Goal: Task Accomplishment & Management: Manage account settings

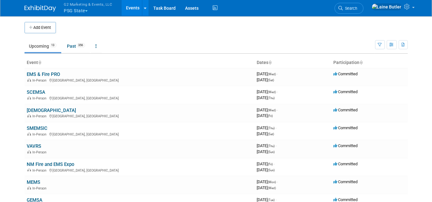
click at [80, 12] on button "G2 Marketing & Events, LLC PSG State" at bounding box center [91, 8] width 57 height 16
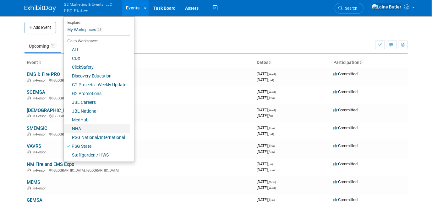
click at [78, 128] on link "NHA" at bounding box center [97, 128] width 66 height 9
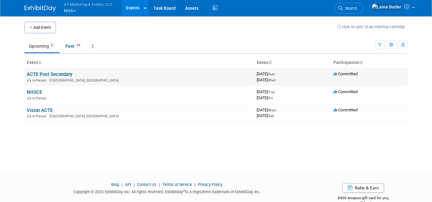
click at [48, 72] on link "ACTE Post Secondary" at bounding box center [50, 75] width 46 height 6
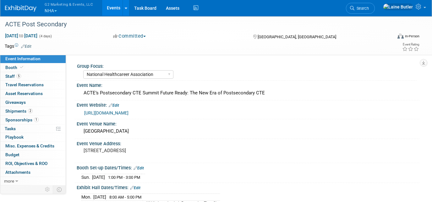
select select "National Healthcareer Association"
select select "In-house Created Form w/ Link"
click at [10, 66] on span "Booth" at bounding box center [14, 67] width 19 height 5
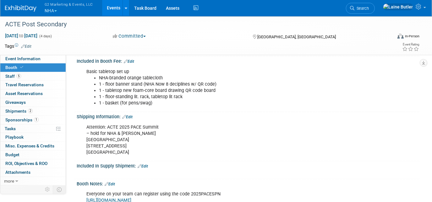
scroll to position [85, 0]
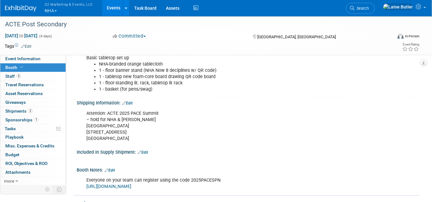
click at [143, 152] on link "Edit" at bounding box center [143, 153] width 10 height 4
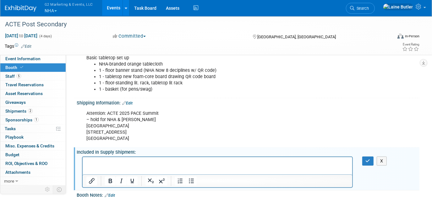
scroll to position [0, 0]
paste body "Rich Text Area. Press ALT-0 for help."
click at [191, 163] on p "NHA Now - QR Code Retractable Banner" at bounding box center [217, 163] width 262 height 6
click at [118, 170] on p "Lead Cards" at bounding box center [217, 169] width 262 height 6
click at [88, 169] on p "Lead Cards - 75" at bounding box center [217, 169] width 262 height 6
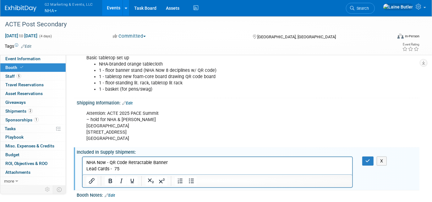
click at [86, 170] on p "Lead Cards - 75" at bounding box center [217, 169] width 262 height 6
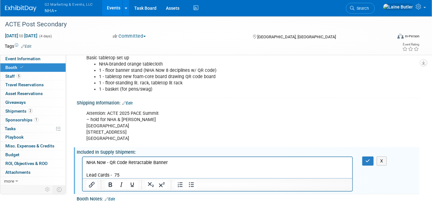
click at [90, 168] on p "Rich Text Area. Press ALT-0 for help." at bounding box center [217, 169] width 262 height 6
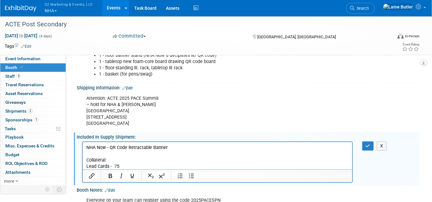
scroll to position [114, 0]
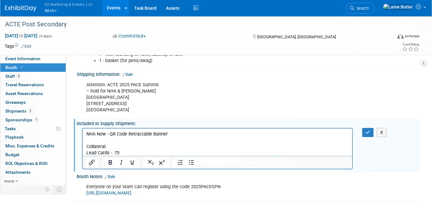
click at [129, 152] on p "Lead Cards - 75" at bounding box center [217, 153] width 262 height 6
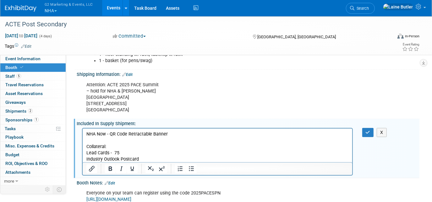
click at [141, 159] on p "Industry Outlook Postcard" at bounding box center [217, 159] width 262 height 6
click at [166, 158] on p "Industry Outlook Postcard - 75" at bounding box center [217, 159] width 262 height 6
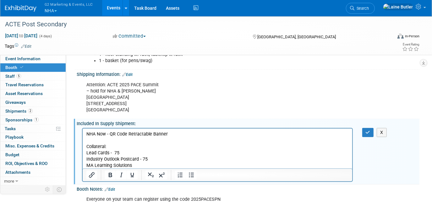
click at [157, 161] on p "Industry Outlook Postcard - 75" at bounding box center [217, 159] width 262 height 6
click at [131, 166] on p "MA Learning Solutions" at bounding box center [217, 165] width 262 height 6
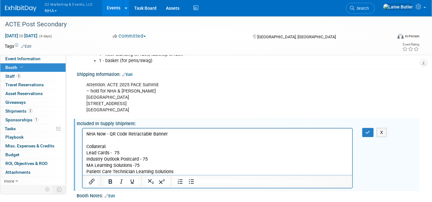
click at [173, 170] on p "Patient Care Technician Learning Solutions" at bounding box center [217, 172] width 262 height 6
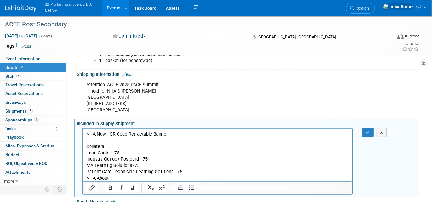
click at [124, 179] on p "NHA About" at bounding box center [217, 178] width 262 height 6
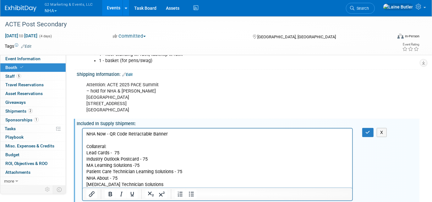
click at [156, 183] on p "Phlebotomy Technician Solutions" at bounding box center [217, 185] width 262 height 6
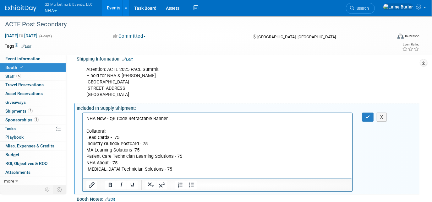
scroll to position [143, 0]
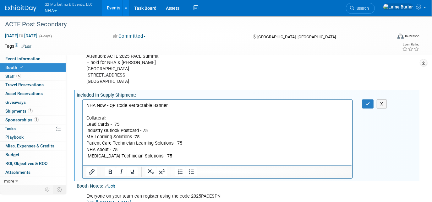
click at [168, 106] on p "NHA Now - QR Code Retractable Banner" at bounding box center [217, 105] width 262 height 6
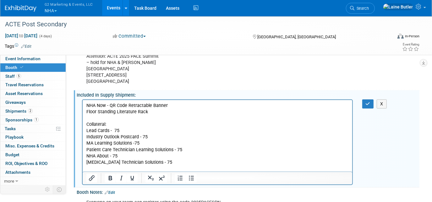
click at [150, 115] on p "Rich Text Area. Press ALT-0 for help." at bounding box center [217, 118] width 262 height 6
click at [149, 110] on p "Floor Standing Literature Rack" at bounding box center [217, 112] width 262 height 6
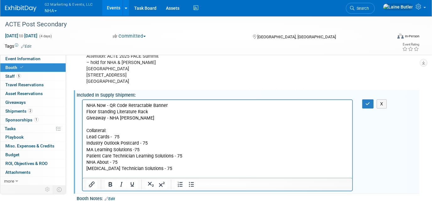
click at [153, 118] on p "Giveaway - NHA Frost Stanley" at bounding box center [217, 118] width 262 height 6
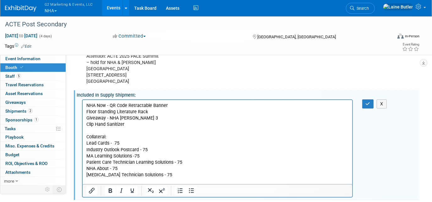
click at [152, 125] on p "Clip Hand Sanitizer" at bounding box center [217, 124] width 262 height 6
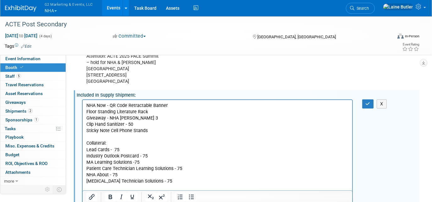
click at [149, 129] on p "Sticky Note Cell Phone Stands" at bounding box center [217, 131] width 262 height 6
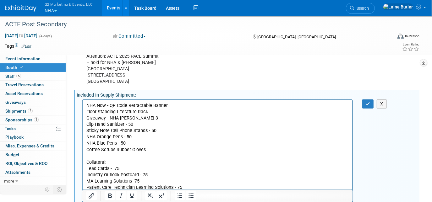
click at [159, 151] on p "Coffee Scrubs Rubber Gloves" at bounding box center [217, 150] width 262 height 6
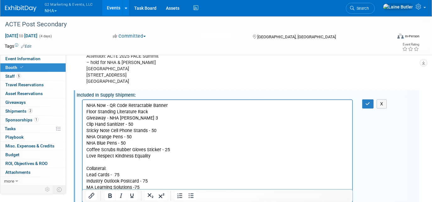
click at [161, 157] on p "Love Respect Kindness Equality" at bounding box center [217, 156] width 262 height 6
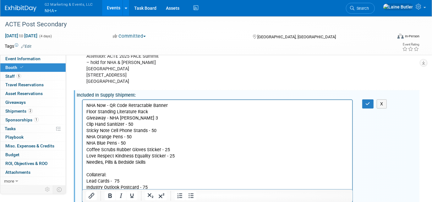
click at [161, 163] on p "Needles, Pills & Bedside Skills" at bounding box center [217, 162] width 262 height 6
click at [197, 167] on p "NHA Better Together navy blue sticker sheets" at bounding box center [217, 169] width 262 height 6
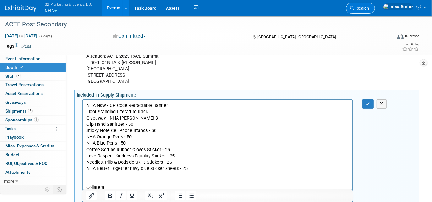
click at [375, 11] on link "Search" at bounding box center [360, 8] width 29 height 11
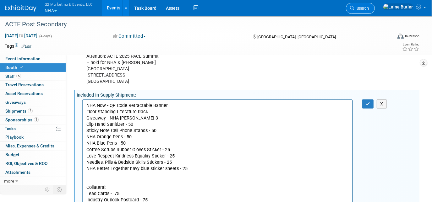
scroll to position [0, 0]
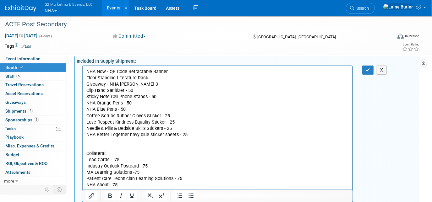
scroll to position [143, 0]
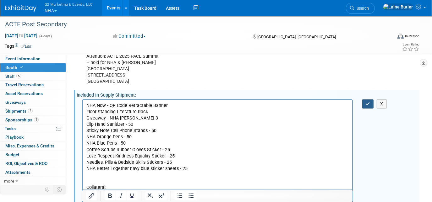
click at [363, 101] on button "button" at bounding box center [368, 104] width 12 height 9
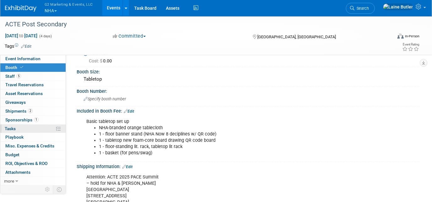
scroll to position [0, 0]
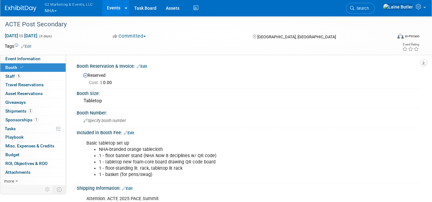
click at [63, 9] on button "G2 Marketing & Events, LLC NHA" at bounding box center [72, 8] width 57 height 16
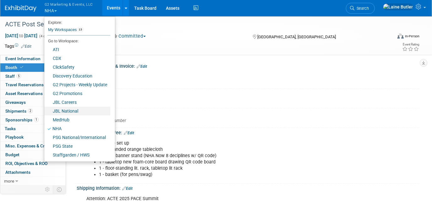
click at [76, 113] on link "JBL National" at bounding box center [77, 111] width 66 height 9
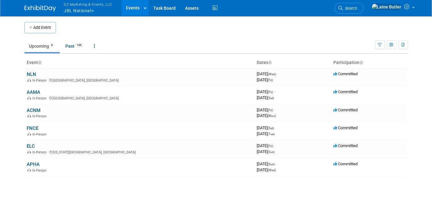
click at [75, 14] on button "G2 Marketing & Events, LLC JBL National" at bounding box center [91, 8] width 57 height 16
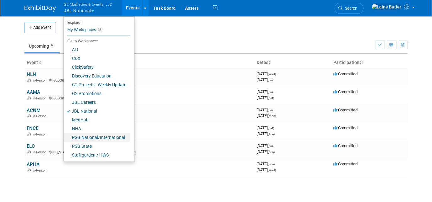
click at [85, 138] on link "PSG National/International" at bounding box center [97, 137] width 66 height 9
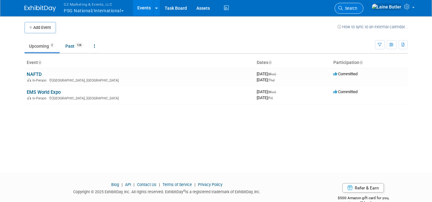
click at [364, 6] on link "Search" at bounding box center [349, 8] width 29 height 11
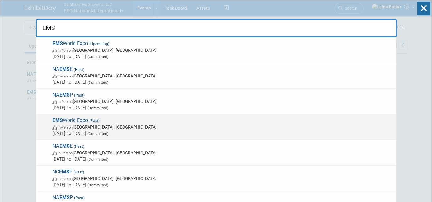
type input "EMS"
click at [195, 123] on span "EMS World Expo (Past) In-Person Las Vegas, NV Sep 9, 2024 to Sep 13, 2024 (Comm…" at bounding box center [222, 127] width 343 height 19
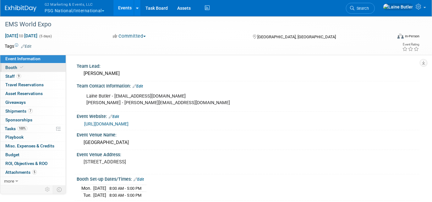
click at [9, 67] on span "Booth" at bounding box center [14, 67] width 19 height 5
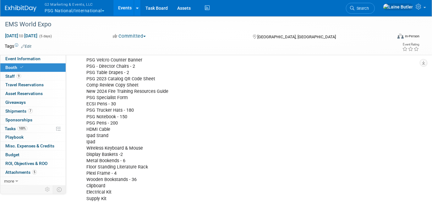
scroll to position [257, 0]
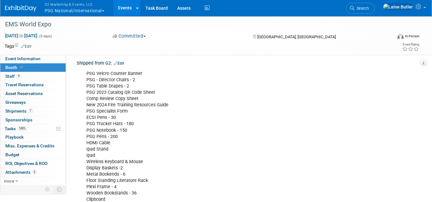
click at [77, 14] on button "G2 Marketing & Events, LLC PSG National/International" at bounding box center [78, 8] width 68 height 16
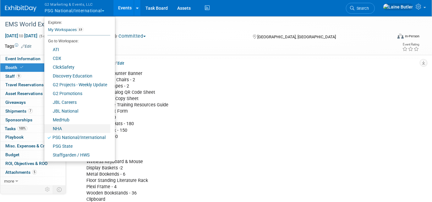
click at [65, 129] on link "NHA" at bounding box center [77, 128] width 66 height 9
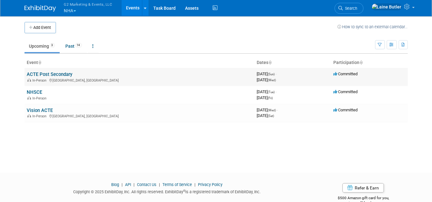
click at [33, 74] on link "ACTE Post Secondary" at bounding box center [50, 75] width 46 height 6
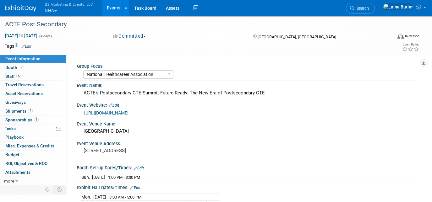
select select "National Healthcareer Association"
select select "In-house Created Form w/ Link"
click at [15, 65] on span "Booth" at bounding box center [14, 67] width 19 height 5
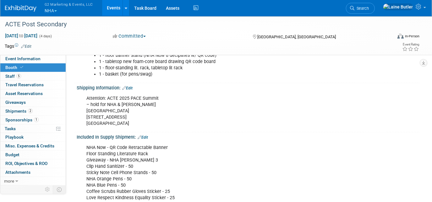
scroll to position [114, 0]
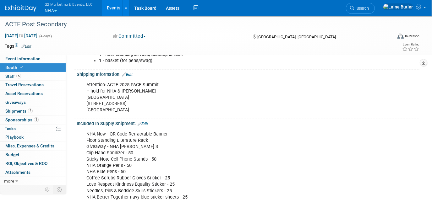
click at [144, 122] on link "Edit" at bounding box center [143, 124] width 10 height 4
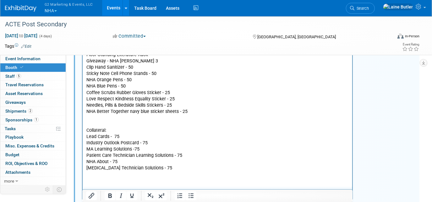
scroll to position [143, 0]
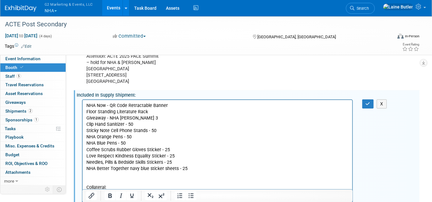
click at [152, 110] on p "NHA Now - QR Code Retractable Banner Floor Standing Literature Rack Giveaway - …" at bounding box center [217, 165] width 262 height 126
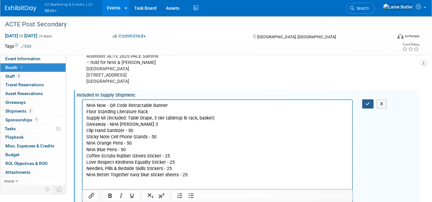
click at [364, 104] on button "button" at bounding box center [368, 104] width 12 height 9
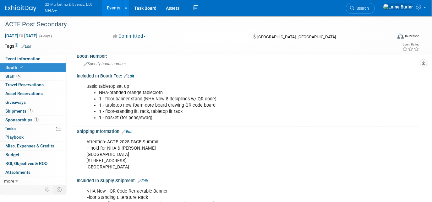
scroll to position [0, 0]
